Goal: Task Accomplishment & Management: Use online tool/utility

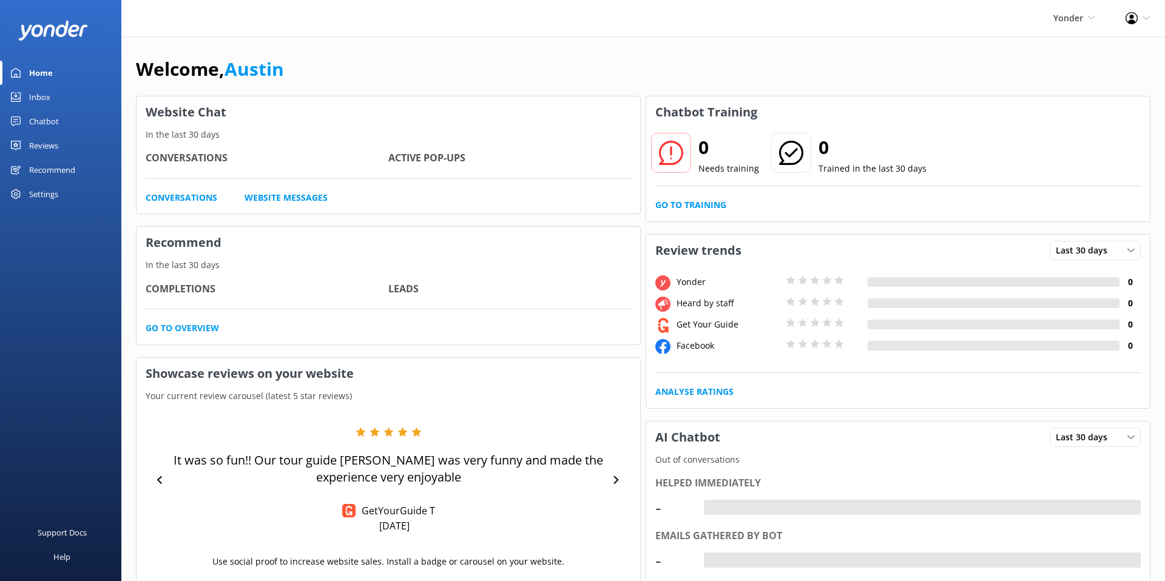
click at [374, 62] on div "Welcome, [GEOGRAPHIC_DATA]" at bounding box center [643, 75] width 1014 height 41
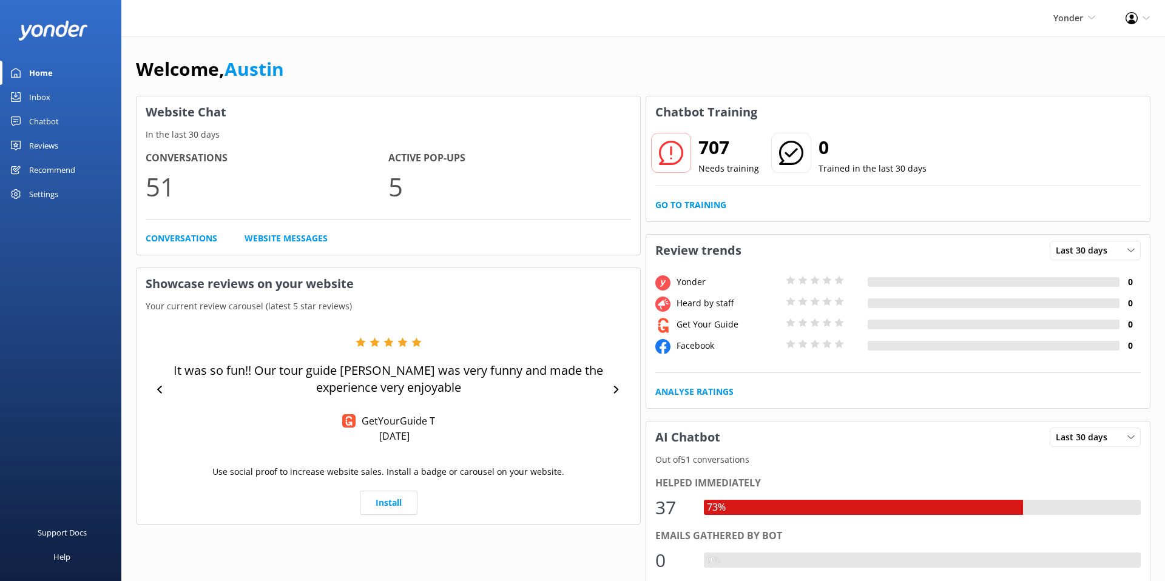
click at [56, 122] on div "Chatbot" at bounding box center [44, 121] width 30 height 24
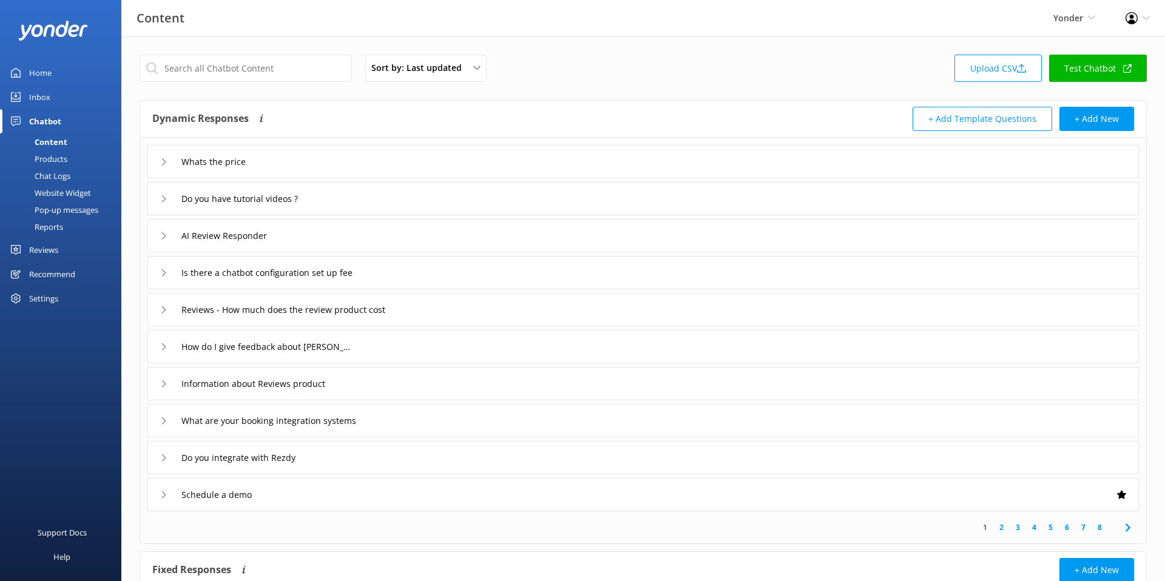
click at [59, 160] on div "Products" at bounding box center [37, 158] width 60 height 17
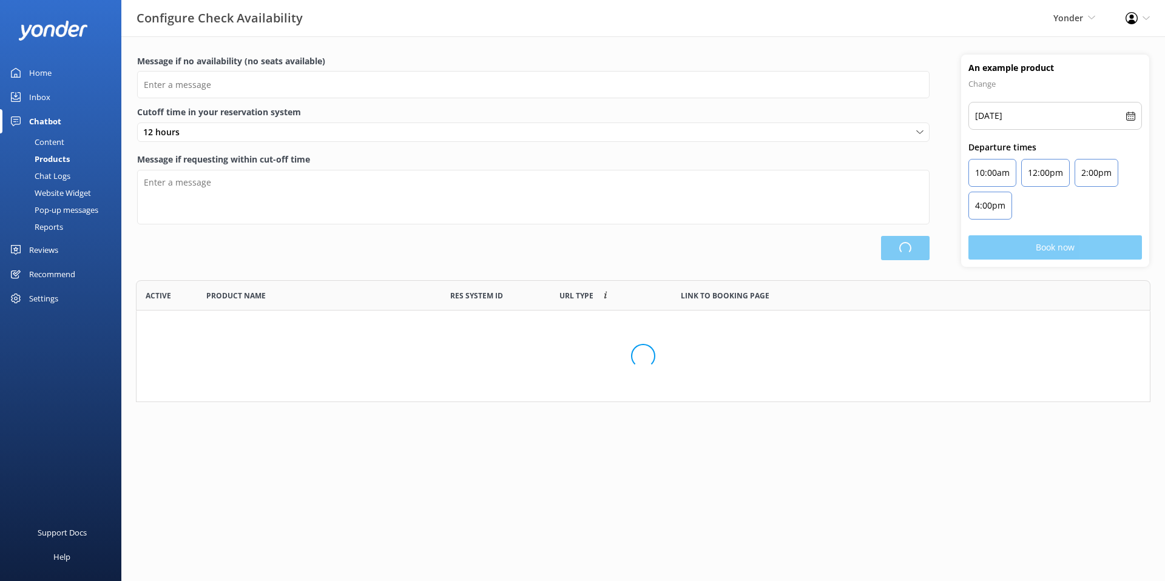
scroll to position [1, 1]
type input "There are no seats available, please check an alternative day"
type textarea "Our online booking system closes {hours} prior to departure. Please contact us …"
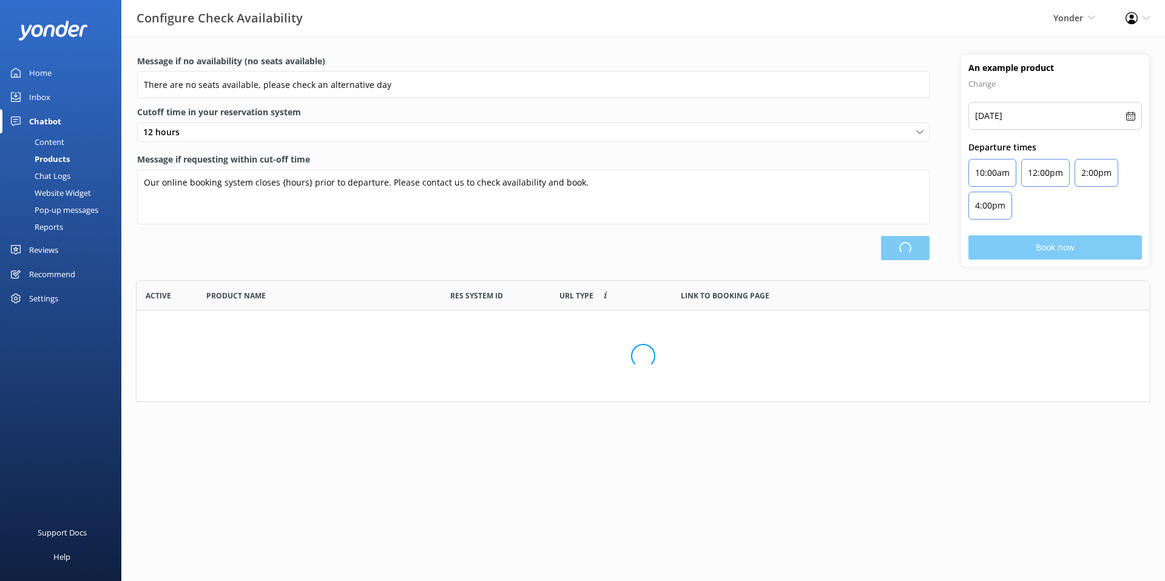
scroll to position [64, 1014]
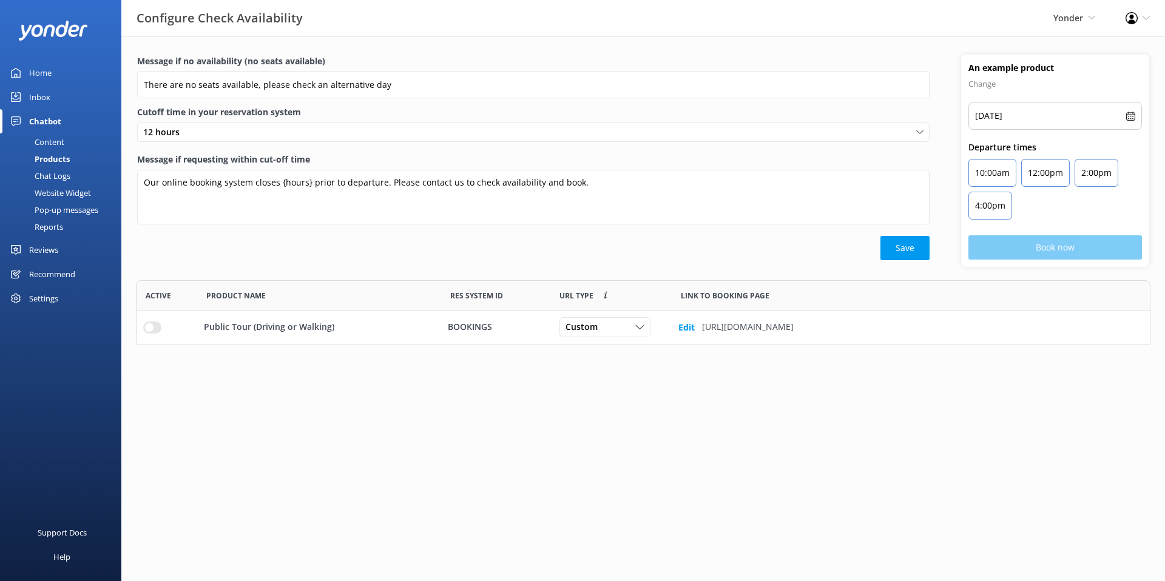
click at [447, 251] on div "Save" at bounding box center [533, 248] width 792 height 24
click at [521, 266] on div "Message if no availability (no seats available) There are no seats available, p…" at bounding box center [533, 161] width 824 height 212
click at [413, 386] on html "Configure Check Availability Yonder Yonder Zipline Chipper's Adventure Co. Chad…" at bounding box center [582, 290] width 1165 height 581
click at [773, 247] on div "Save" at bounding box center [533, 248] width 792 height 24
click at [683, 457] on html "Configure Check Availability Yonder Yonder Zipline Chipper's Adventure Co. Chad…" at bounding box center [582, 290] width 1165 height 581
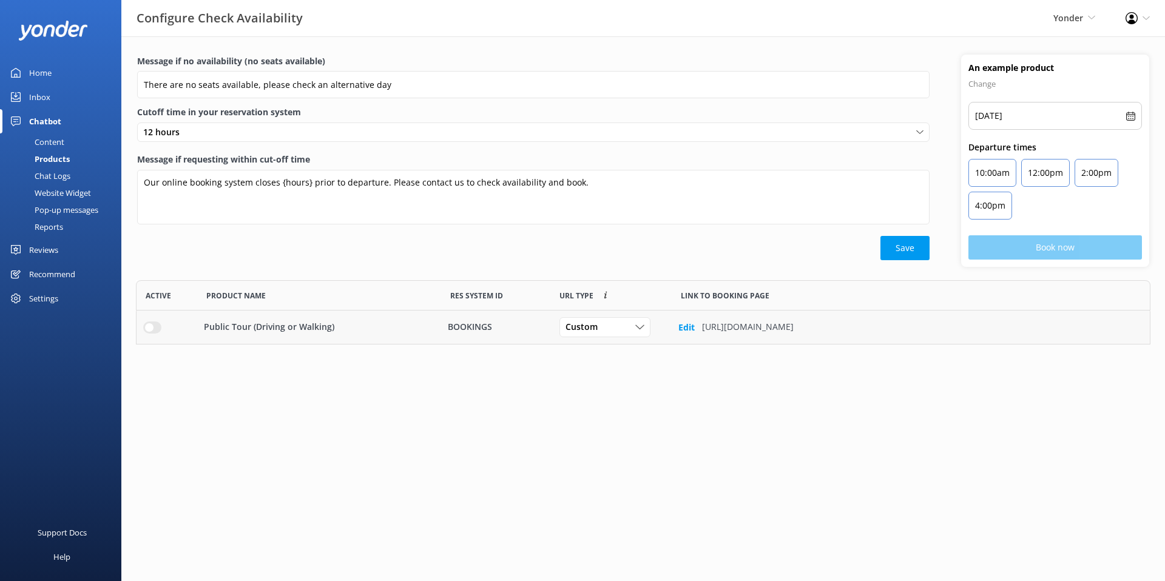
click at [688, 328] on b "Edit" at bounding box center [686, 328] width 16 height 12
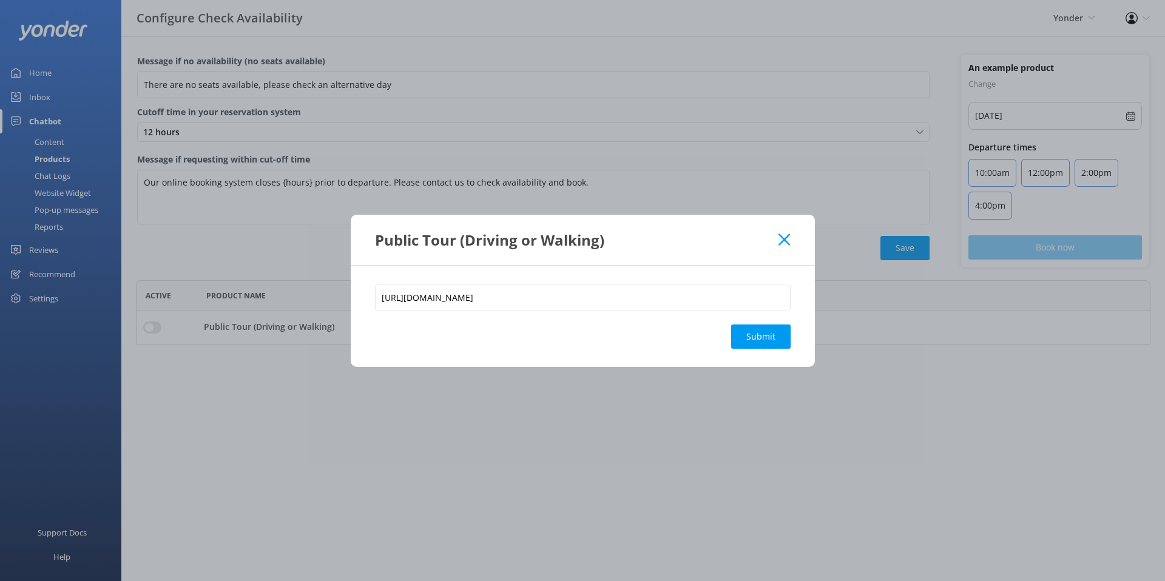
click at [782, 239] on icon at bounding box center [784, 240] width 12 height 12
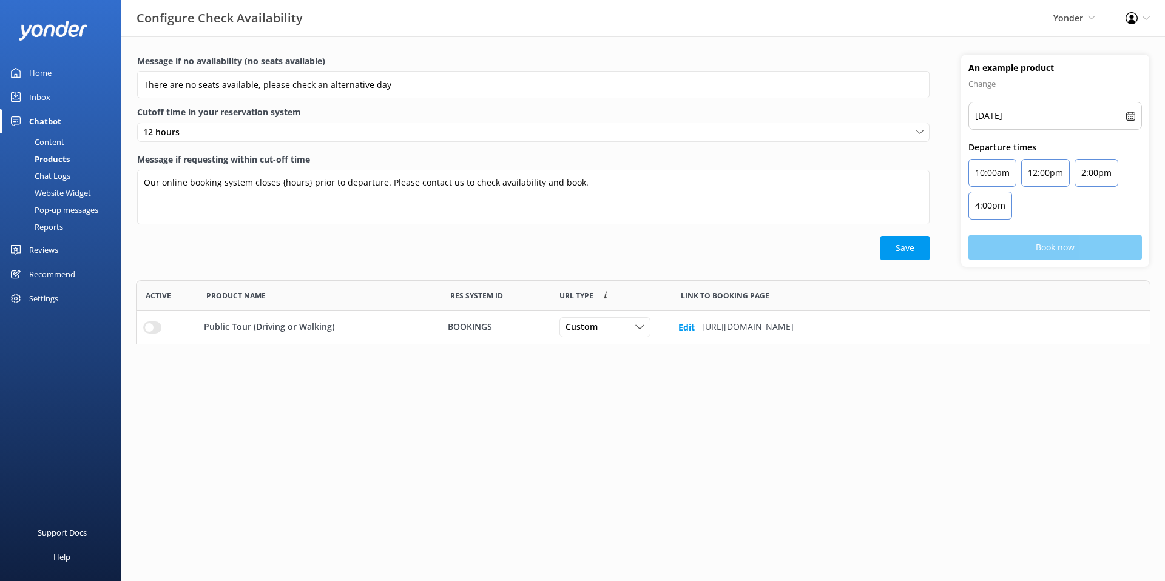
click at [780, 394] on html "Configure Check Availability Yonder Yonder Zipline Chipper's Adventure Co. Chad…" at bounding box center [582, 290] width 1165 height 581
click at [794, 266] on div "Message if no availability (no seats available) There are no seats available, p…" at bounding box center [533, 161] width 824 height 212
click at [655, 15] on div "Configure Check Availability Yonder Yonder Zipline Chipper's Adventure Co. Chad…" at bounding box center [582, 18] width 1165 height 36
